Goal: Book appointment/travel/reservation

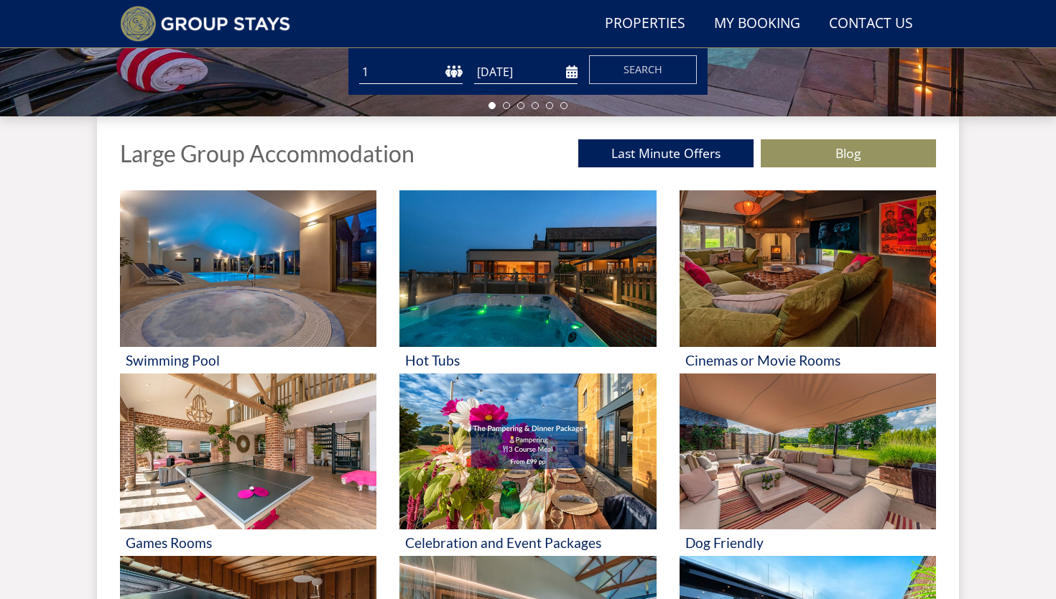
scroll to position [466, 0]
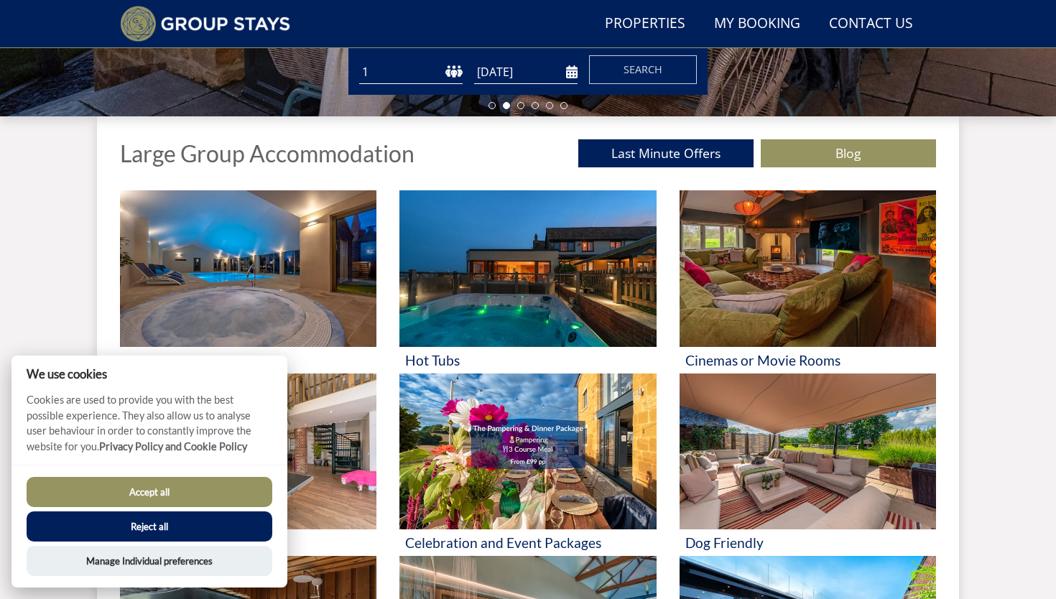
click at [151, 527] on button "Reject all" at bounding box center [150, 527] width 246 height 30
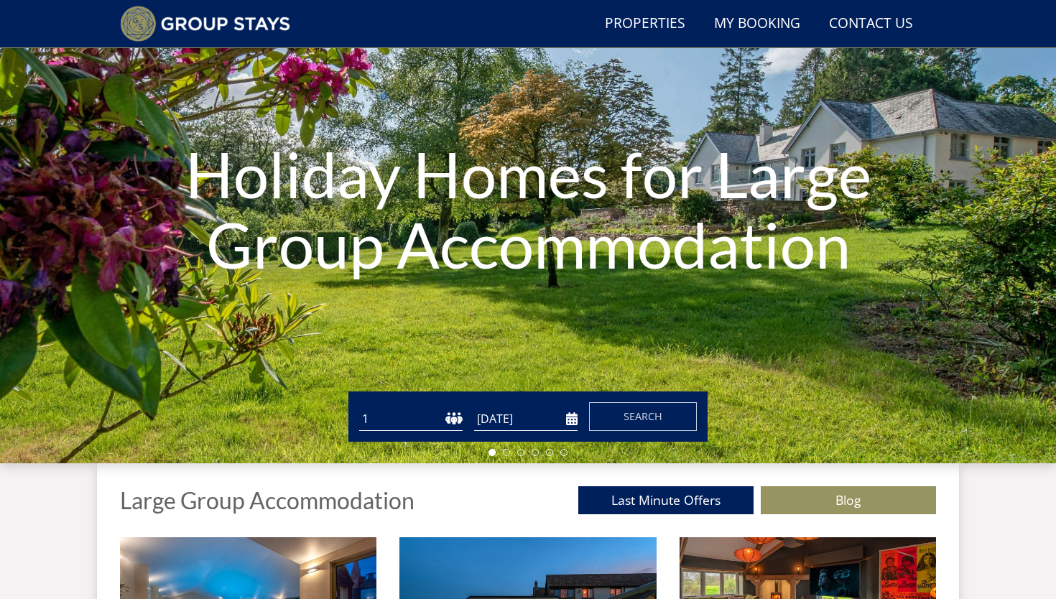
scroll to position [232, 0]
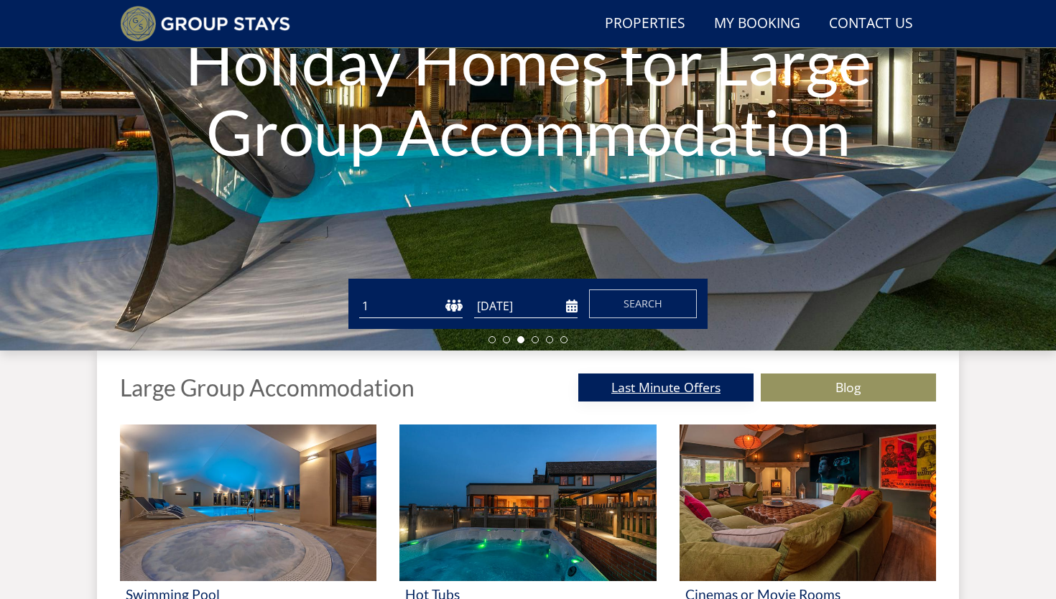
click at [641, 396] on link "Last Minute Offers" at bounding box center [665, 388] width 175 height 28
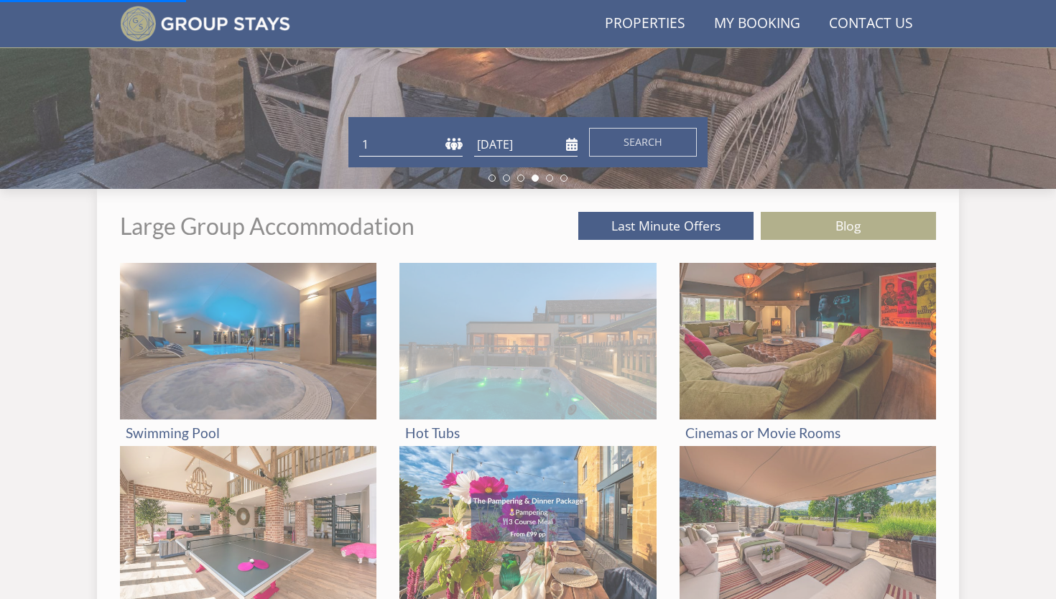
scroll to position [398, 0]
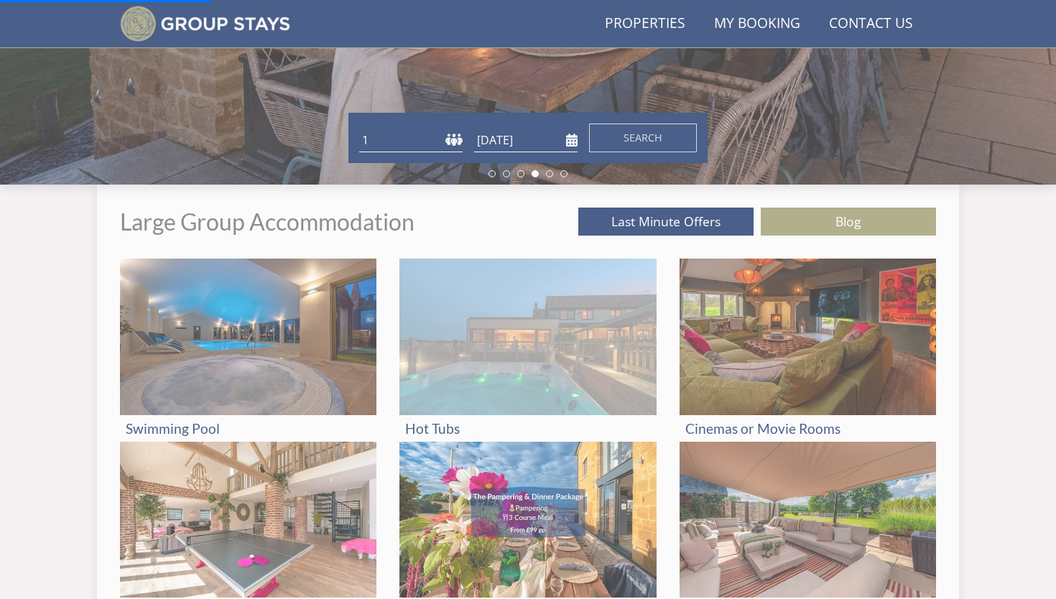
click at [516, 353] on img at bounding box center [528, 337] width 257 height 157
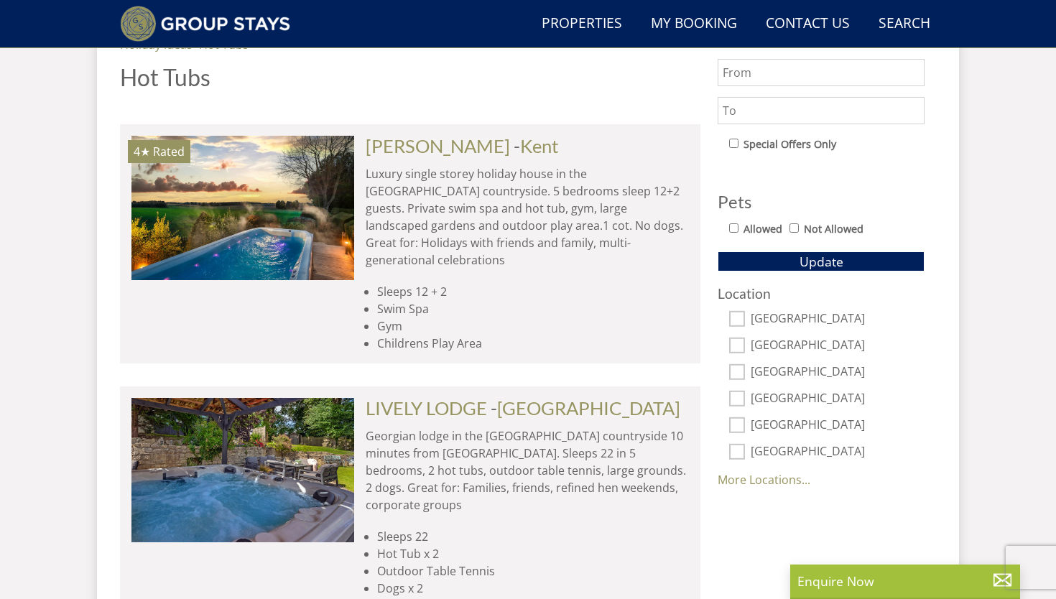
scroll to position [802, 0]
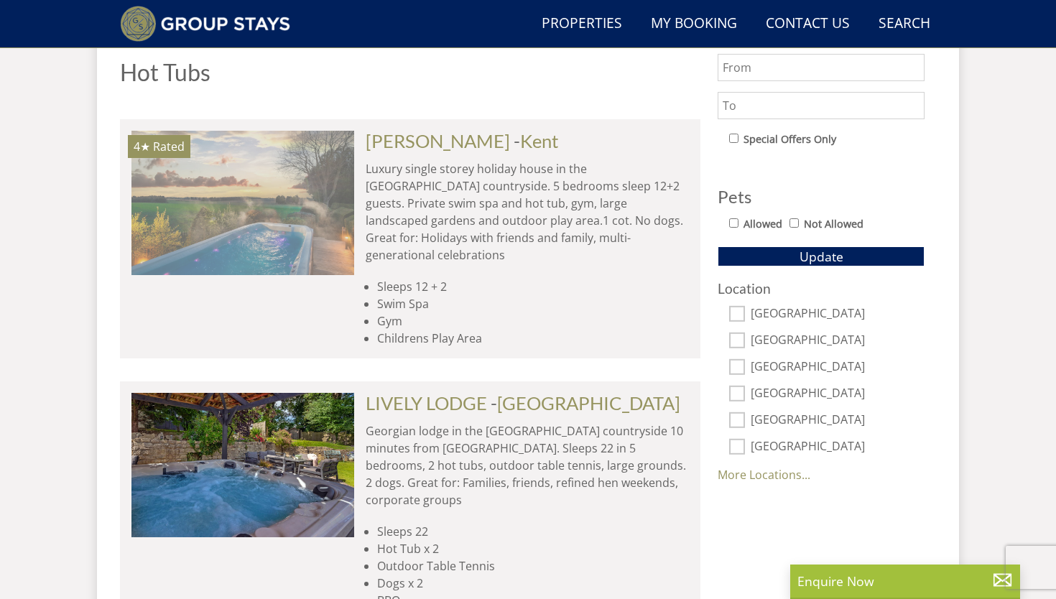
click at [305, 163] on img at bounding box center [243, 203] width 223 height 144
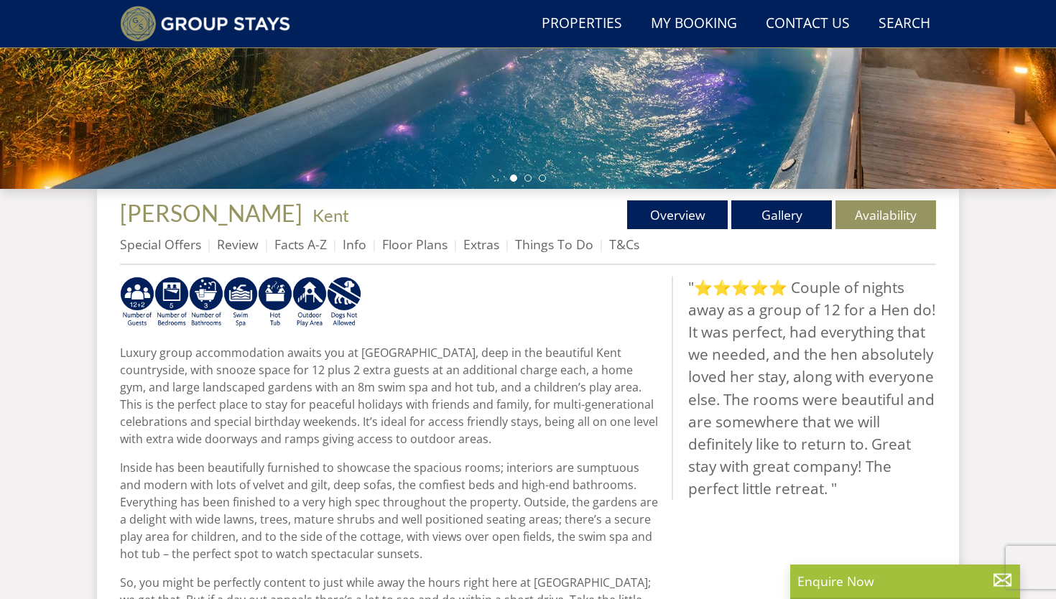
scroll to position [395, 0]
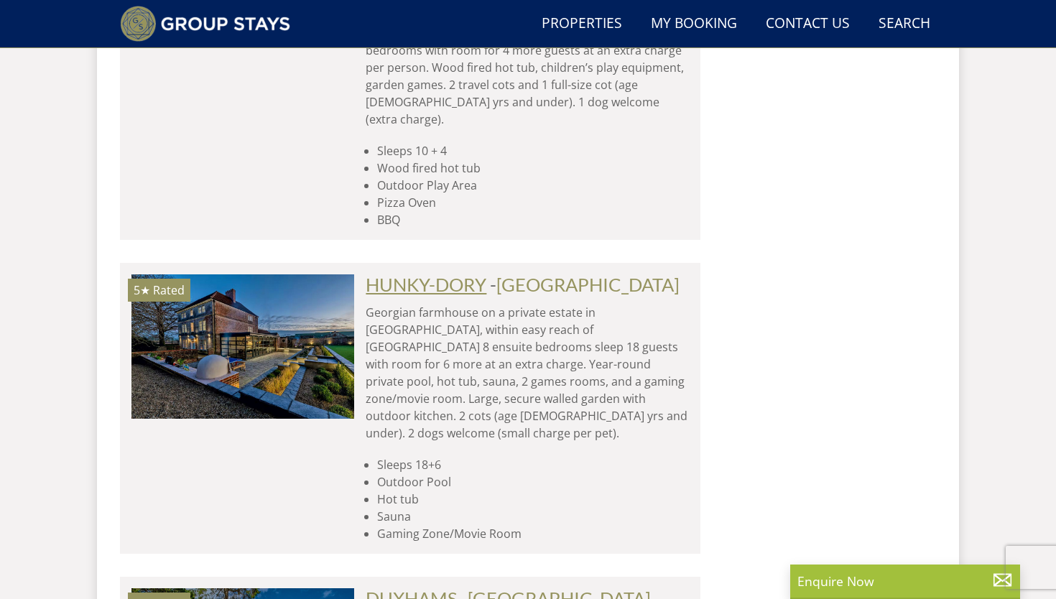
click at [415, 274] on link "HUNKY-DORY" at bounding box center [426, 285] width 121 height 22
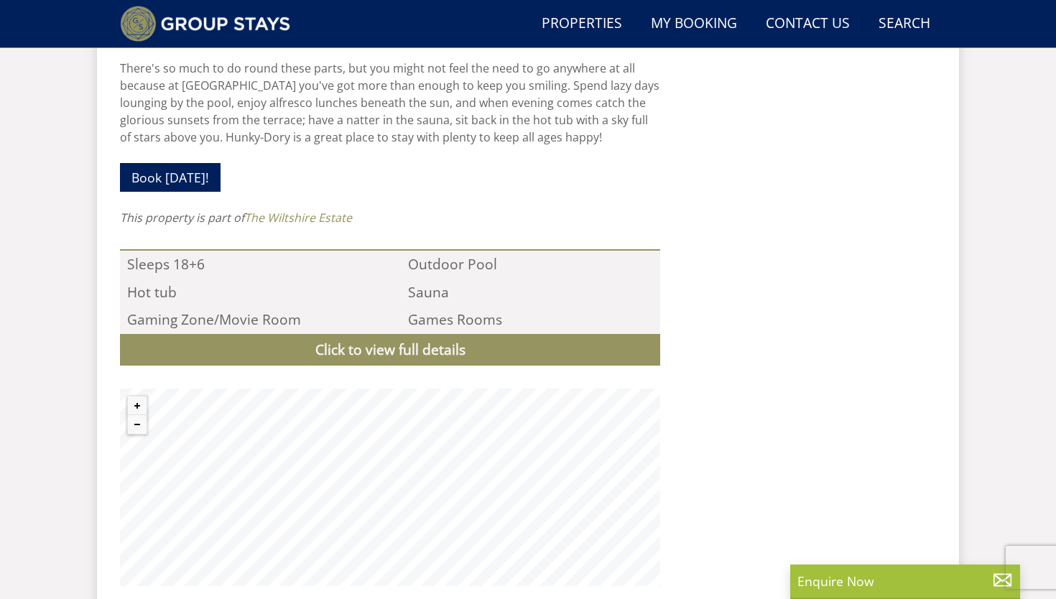
scroll to position [1411, 0]
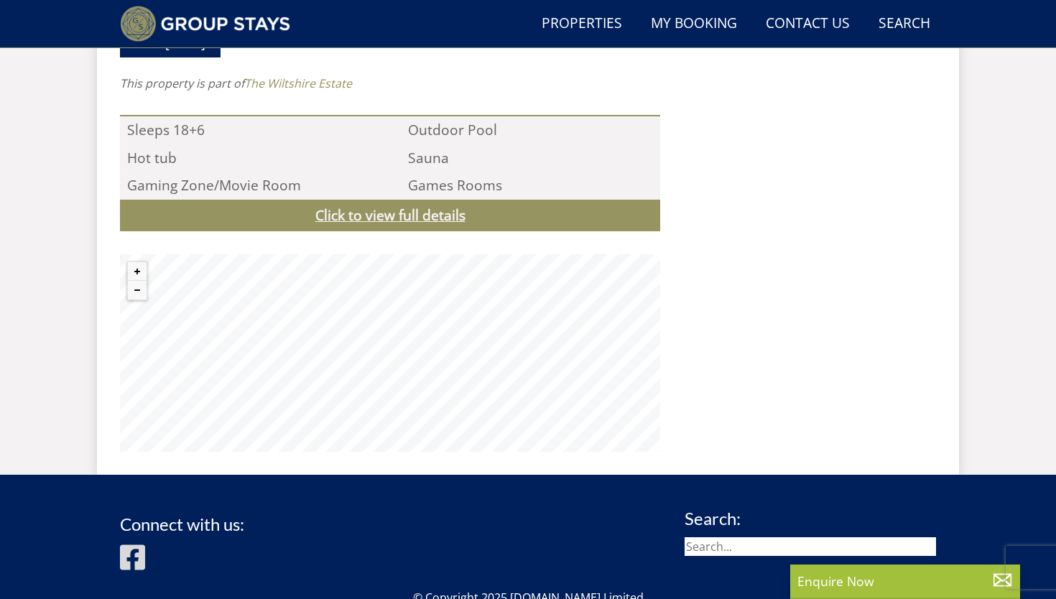
click at [410, 200] on link "Click to view full details" at bounding box center [390, 216] width 540 height 32
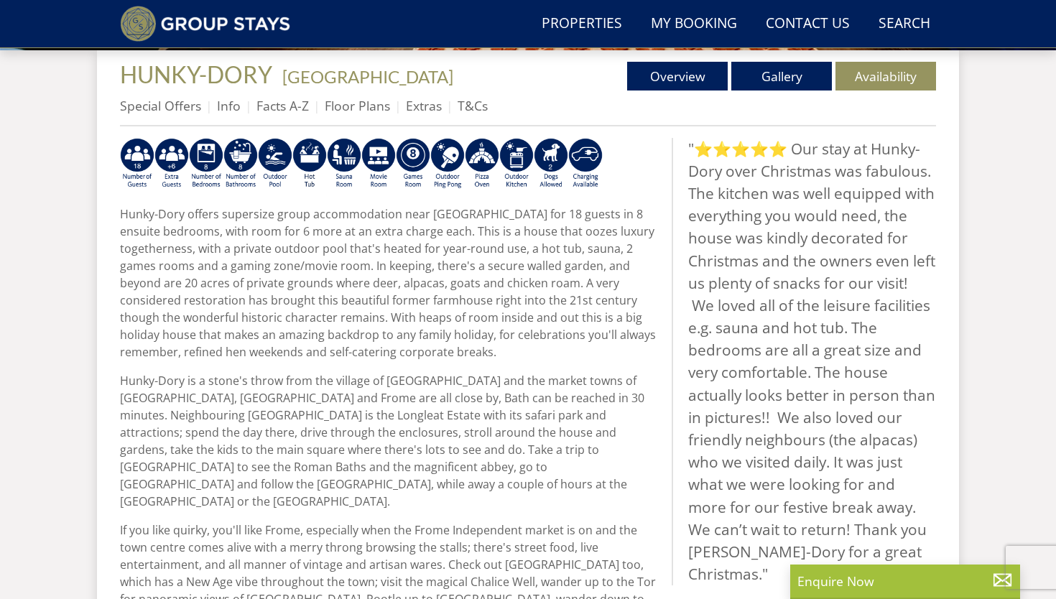
scroll to position [519, 0]
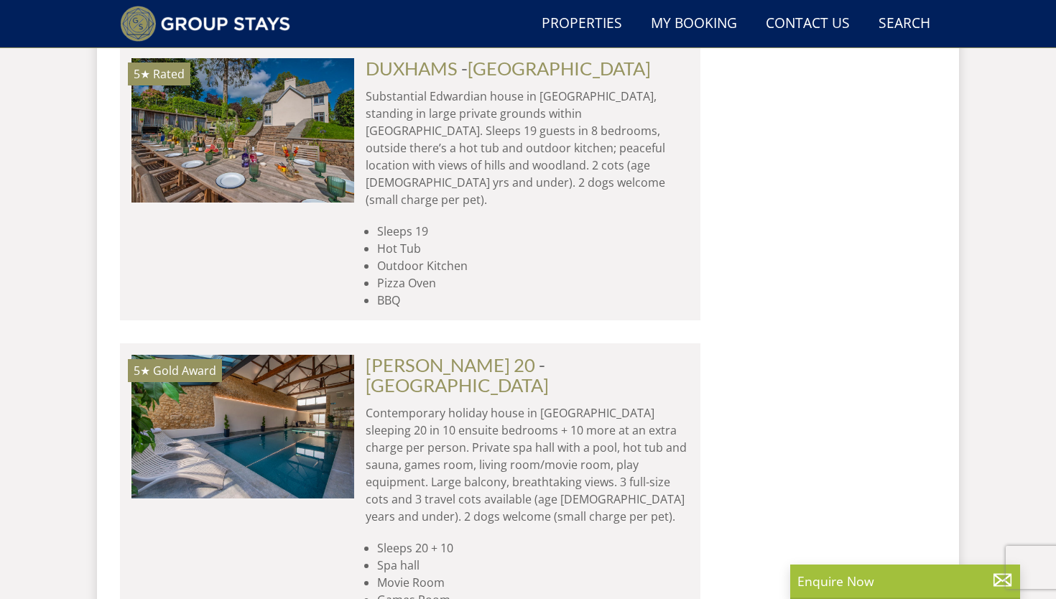
scroll to position [2036, 0]
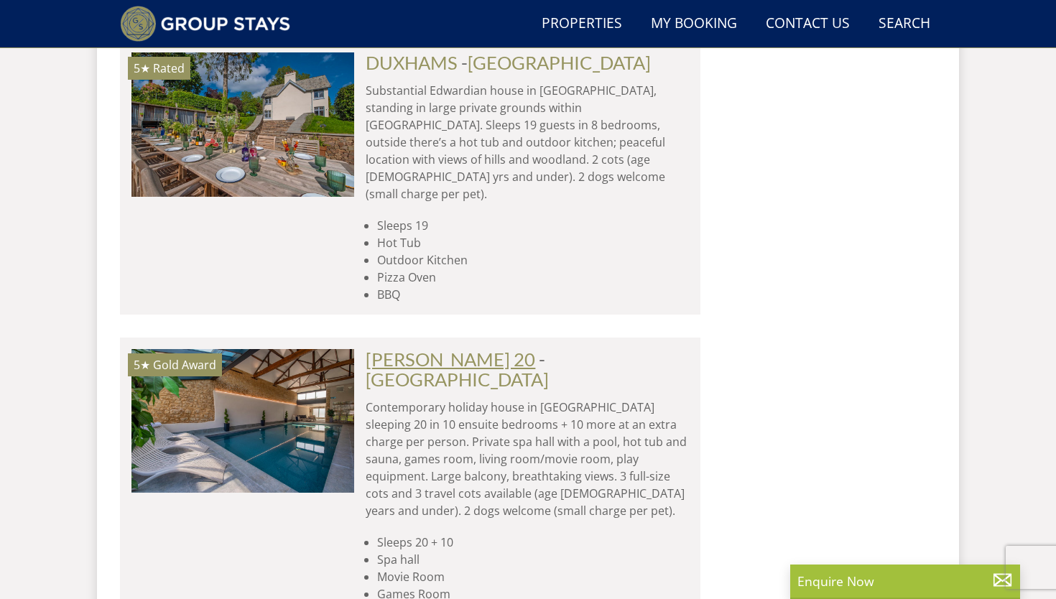
click at [447, 349] on link "[PERSON_NAME] 20" at bounding box center [451, 360] width 170 height 22
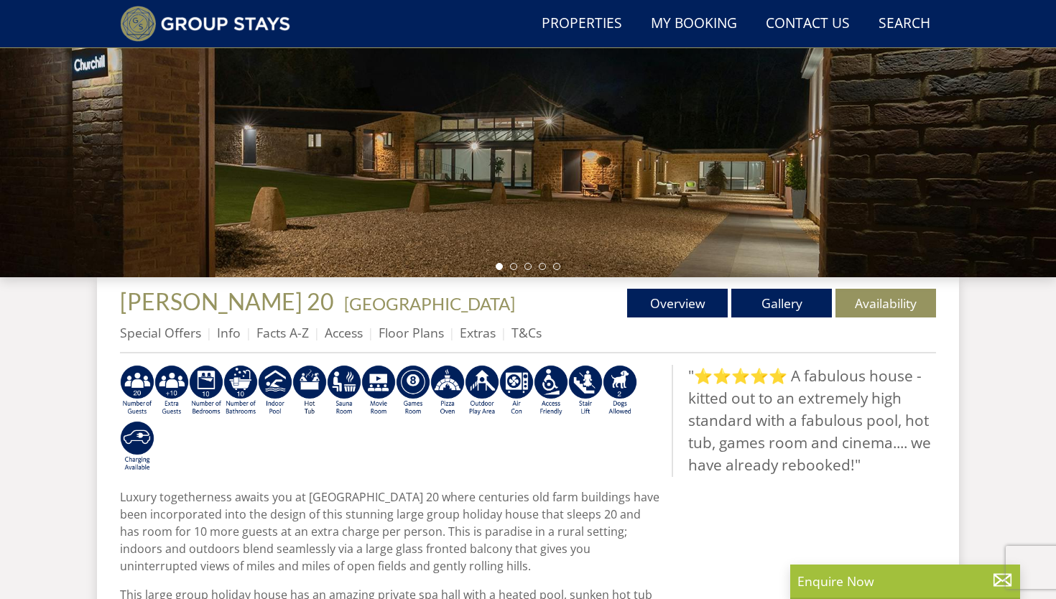
scroll to position [305, 0]
click at [791, 302] on link "Gallery" at bounding box center [782, 303] width 101 height 29
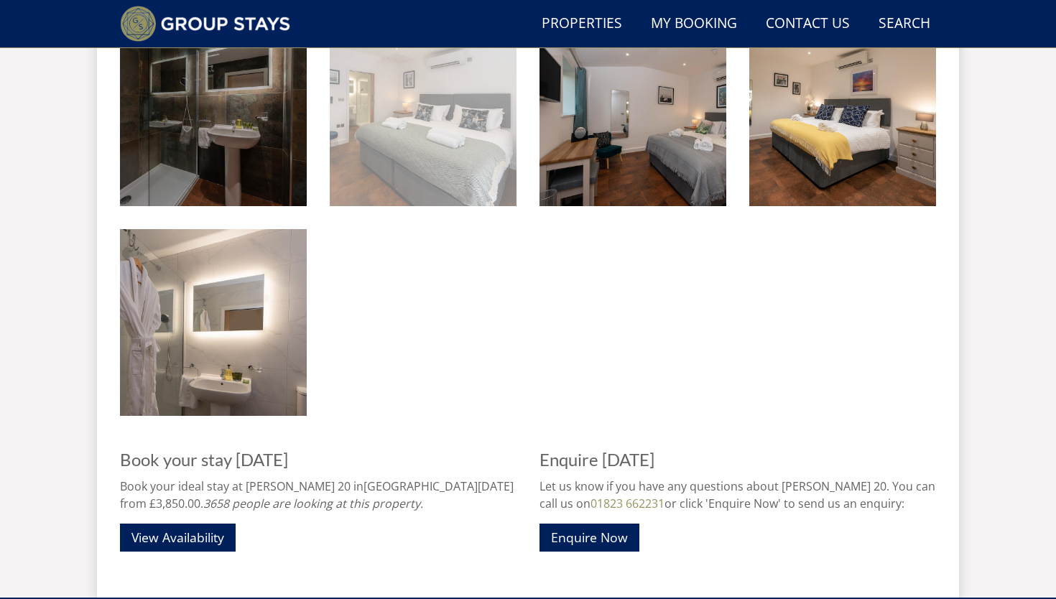
scroll to position [2590, 0]
